Goal: Information Seeking & Learning: Learn about a topic

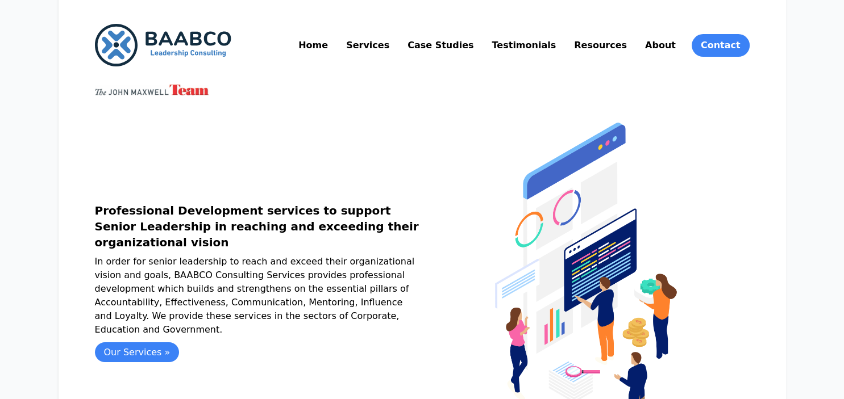
scroll to position [60, 0]
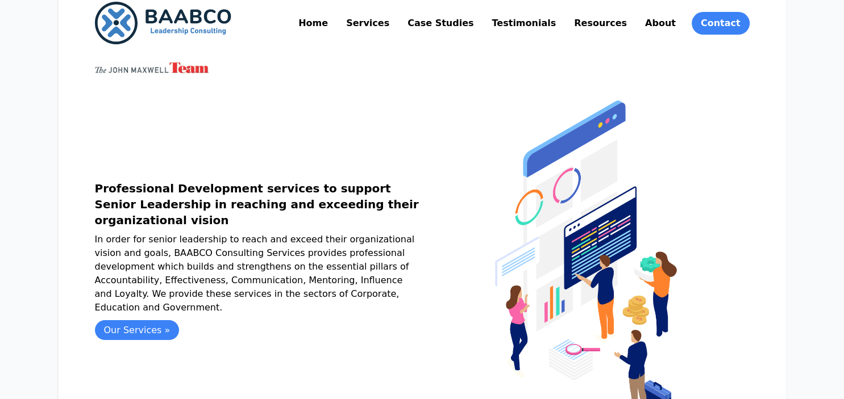
click at [391, 28] on link "Services" at bounding box center [368, 23] width 48 height 18
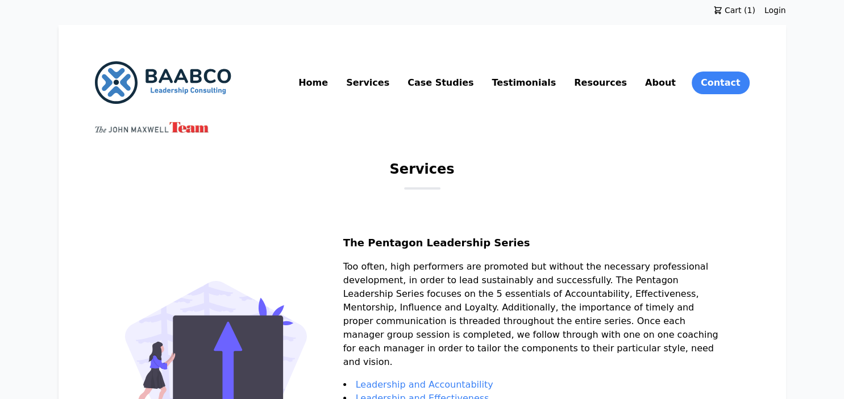
click at [171, 88] on img at bounding box center [163, 82] width 136 height 43
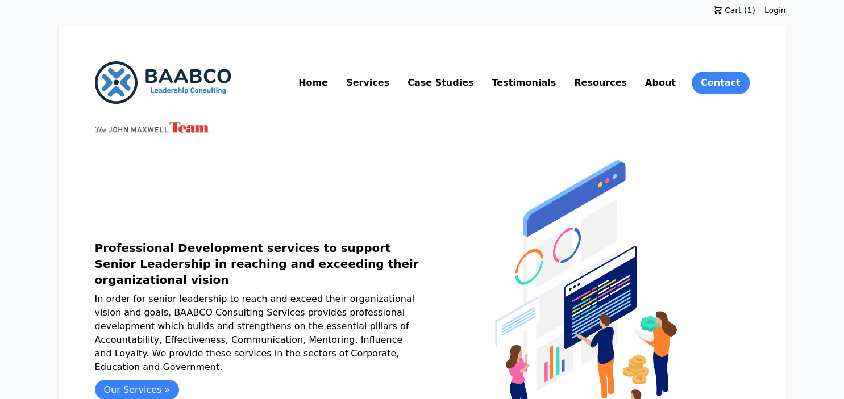
click at [623, 84] on link "Resources" at bounding box center [600, 83] width 57 height 18
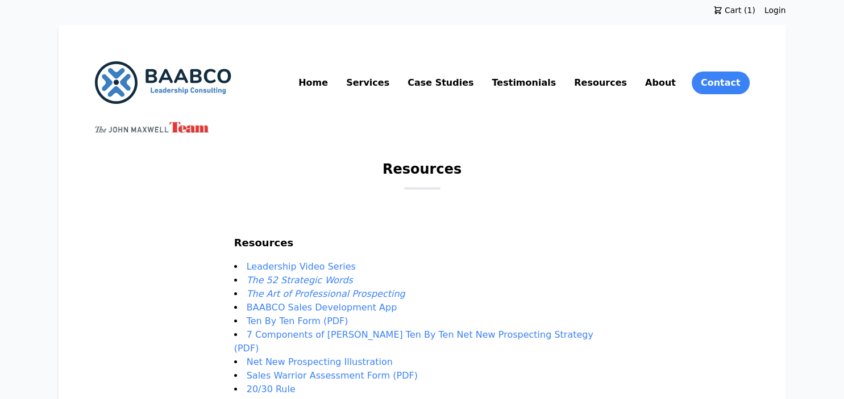
click at [191, 87] on img at bounding box center [163, 82] width 136 height 43
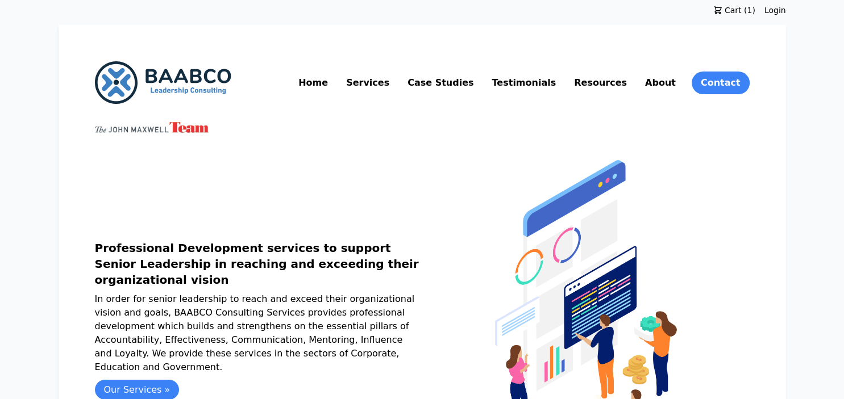
click at [620, 85] on link "Resources" at bounding box center [600, 83] width 57 height 18
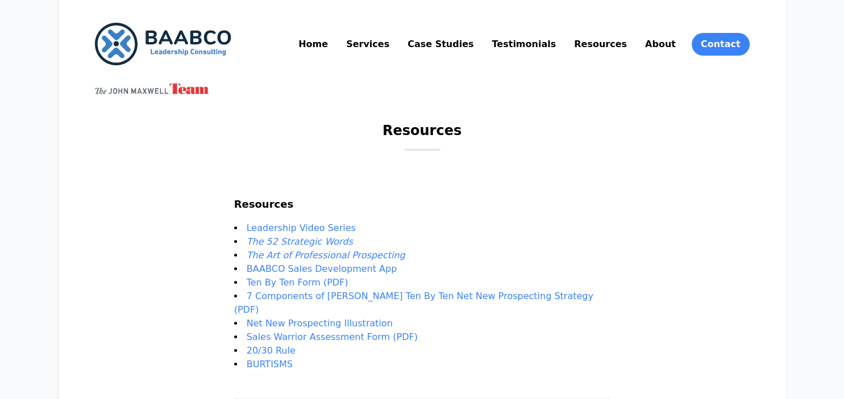
scroll to position [60, 0]
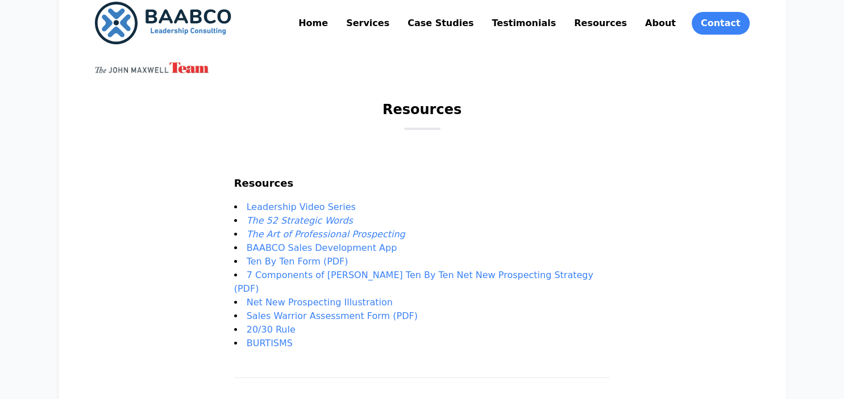
click at [356, 209] on link "Leadership Video Series" at bounding box center [301, 207] width 109 height 11
click at [345, 224] on em "The 52 Strategic Words" at bounding box center [300, 220] width 106 height 11
click at [340, 234] on em "The Art of Professional Prospecting" at bounding box center [326, 234] width 159 height 11
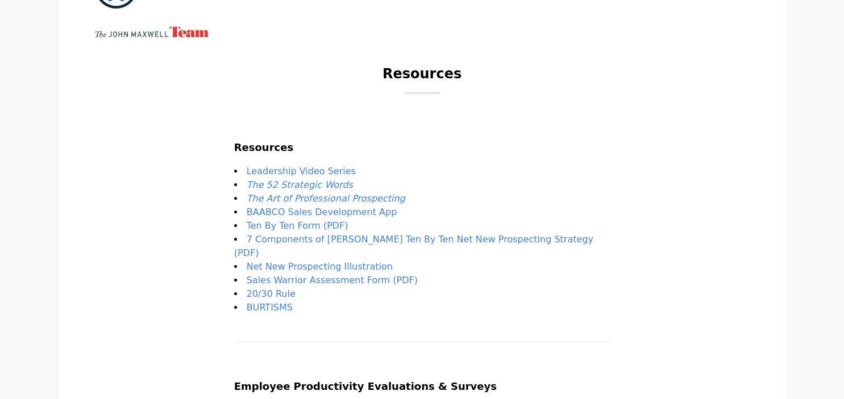
scroll to position [120, 0]
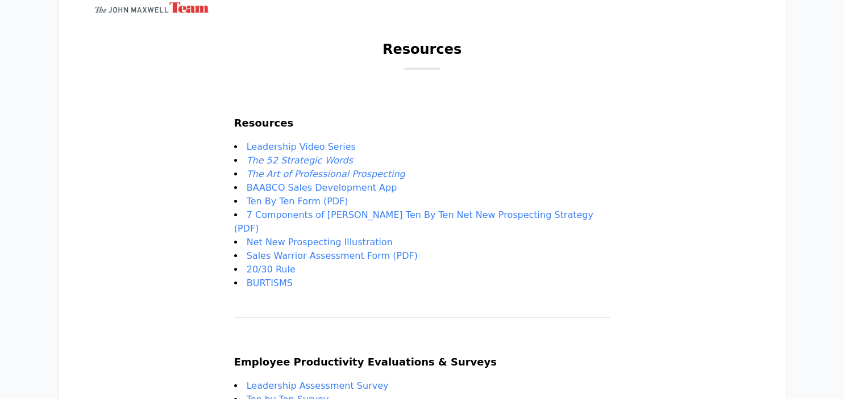
click at [319, 163] on em "The 52 Strategic Words" at bounding box center [300, 160] width 106 height 11
click at [324, 176] on em "The Art of Professional Prospecting" at bounding box center [326, 174] width 159 height 11
click at [319, 190] on link "BAABCO Sales Development App" at bounding box center [322, 187] width 151 height 11
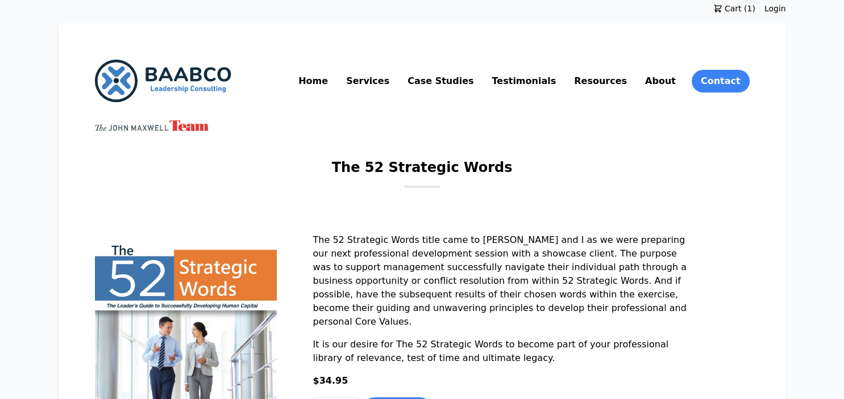
scroll to position [180, 0]
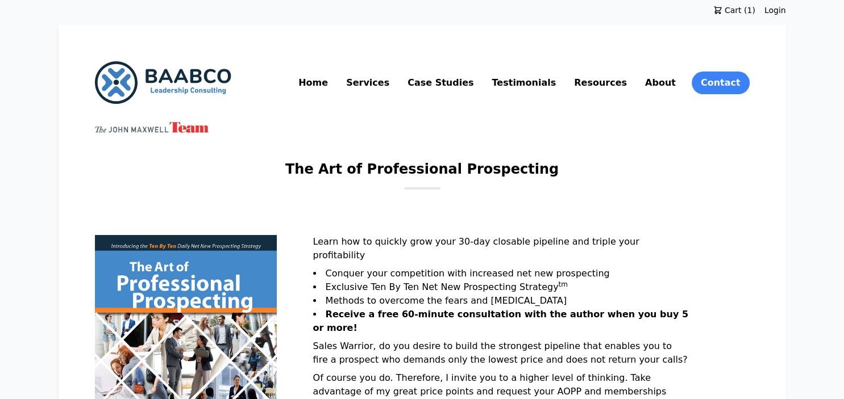
click at [145, 70] on img at bounding box center [163, 82] width 136 height 43
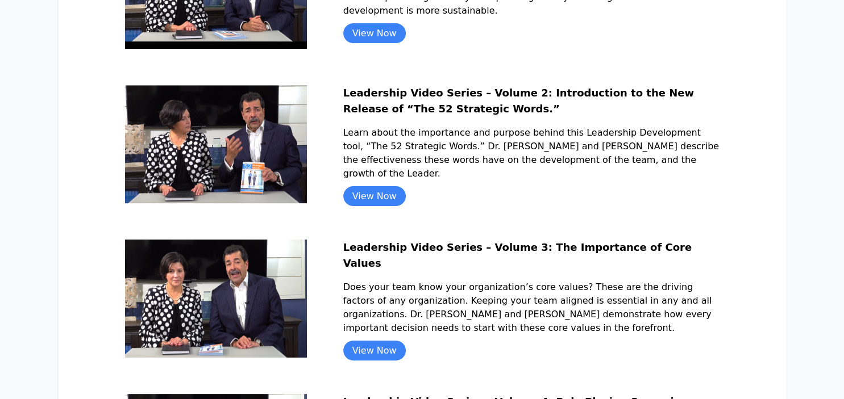
scroll to position [540, 0]
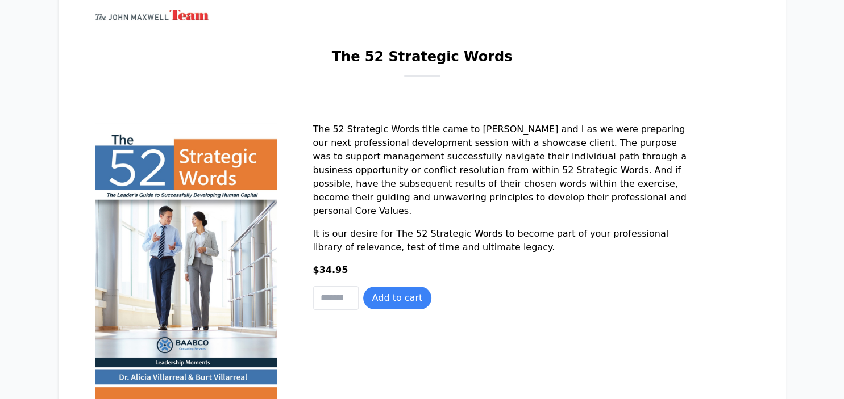
scroll to position [180, 0]
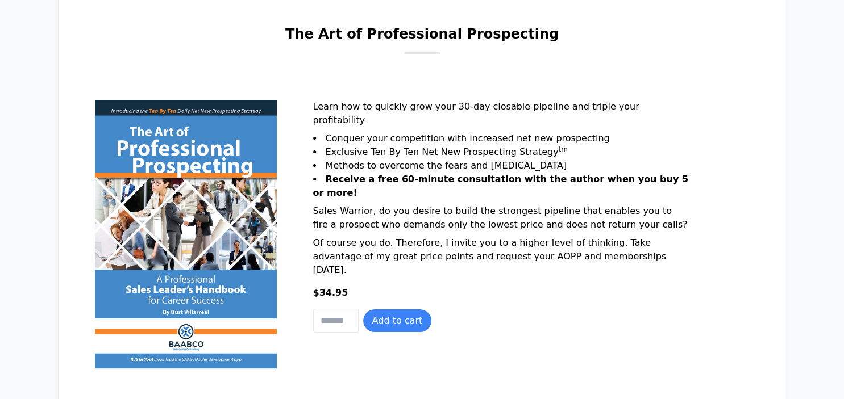
scroll to position [240, 0]
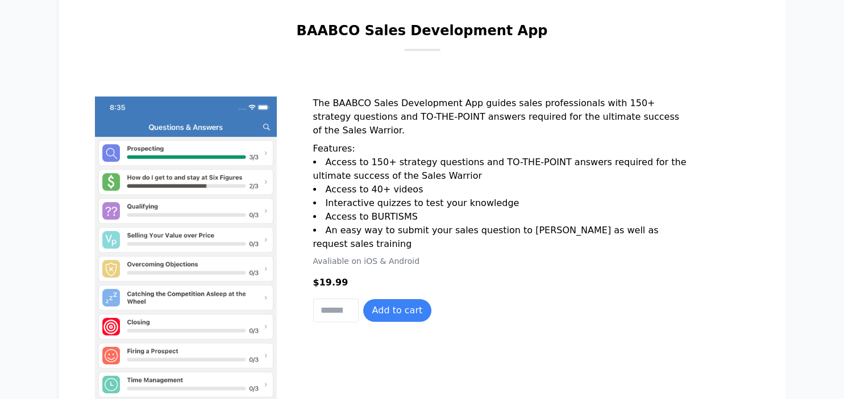
scroll to position [180, 0]
